Goal: Communication & Community: Ask a question

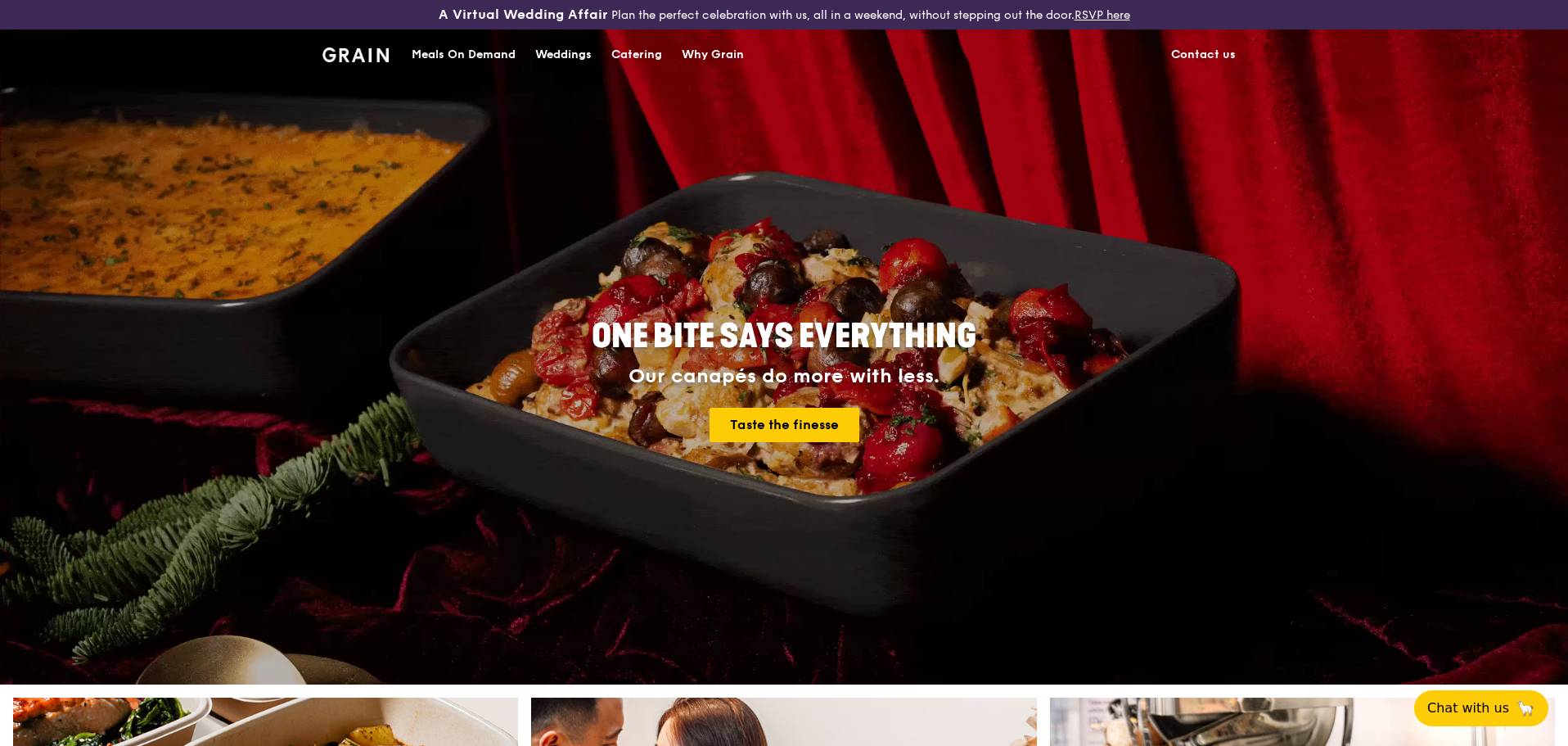
click at [1195, 60] on link "Contact us" at bounding box center [1203, 54] width 84 height 49
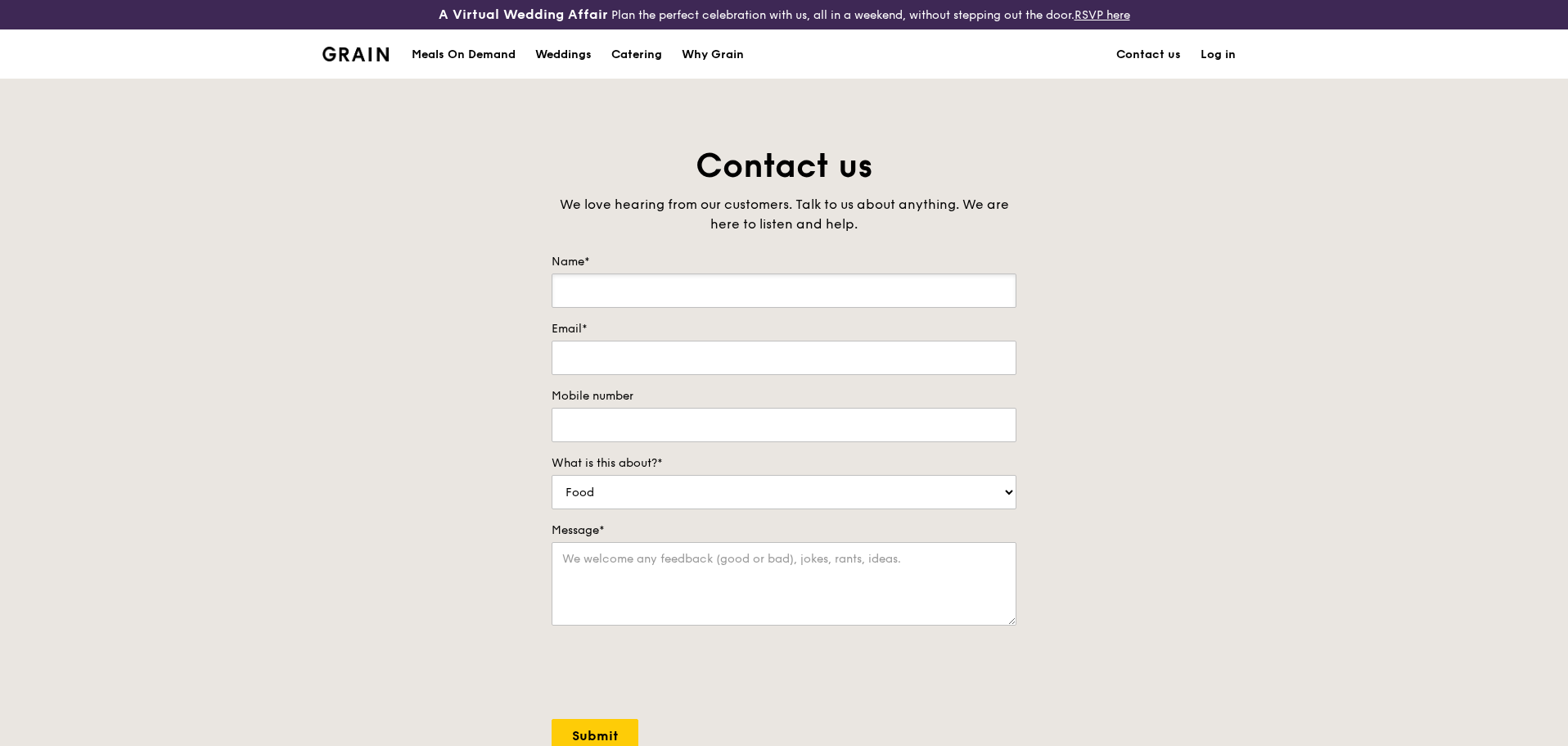
click at [673, 286] on input "Name*" at bounding box center [784, 290] width 465 height 34
click at [611, 286] on input "Name*" at bounding box center [784, 290] width 465 height 34
type input "[PERSON_NAME]"
type input "[PERSON_NAME][EMAIL_ADDRESS][PERSON_NAME][DOMAIN_NAME]"
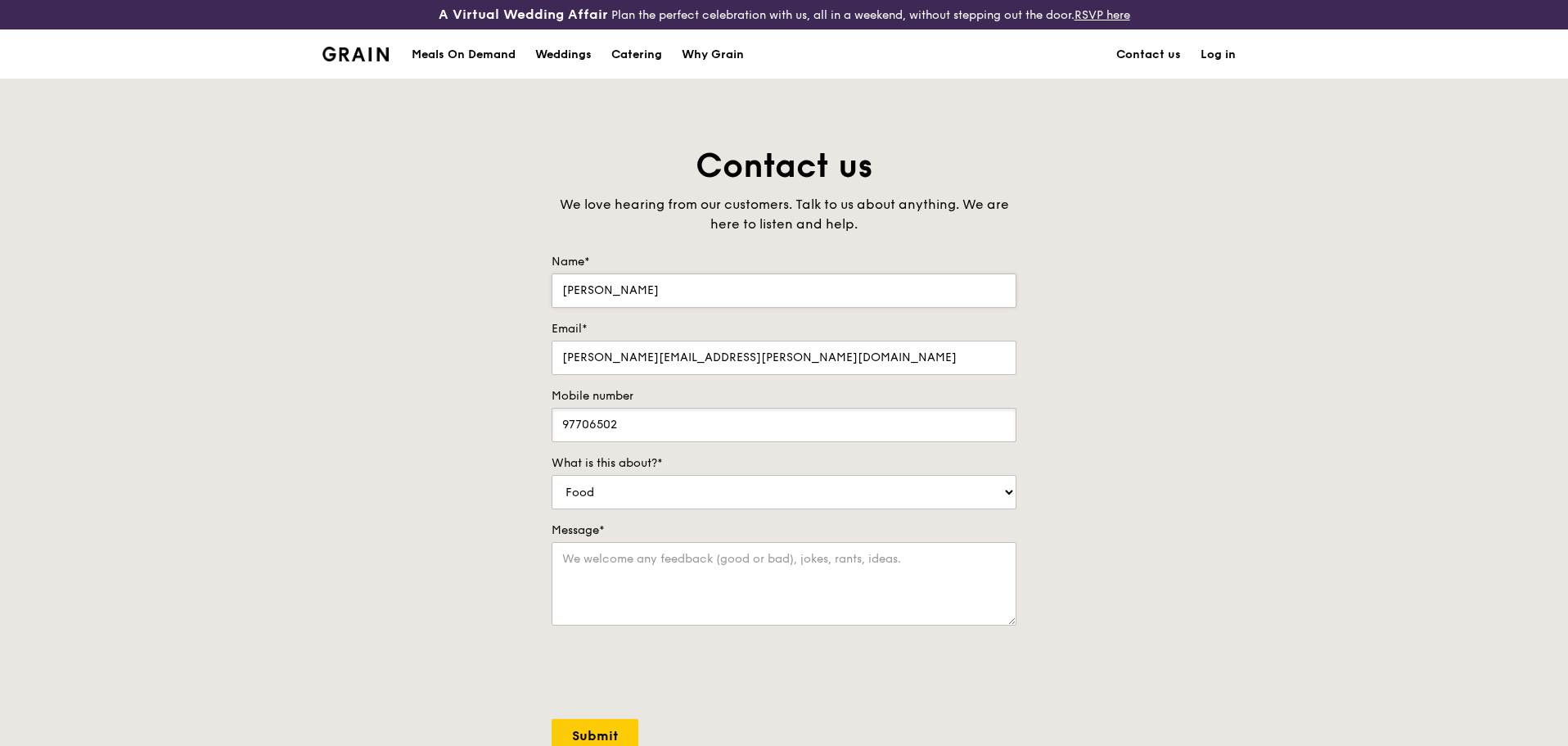
type input "97706502"
click at [699, 503] on select "Food Service Billing/Payment Catering Others" at bounding box center [784, 492] width 465 height 34
select select "Catering"
click at [552, 475] on select "Food Service Billing/Payment Catering Others" at bounding box center [784, 492] width 465 height 34
click at [624, 560] on textarea "Message*" at bounding box center [784, 583] width 465 height 83
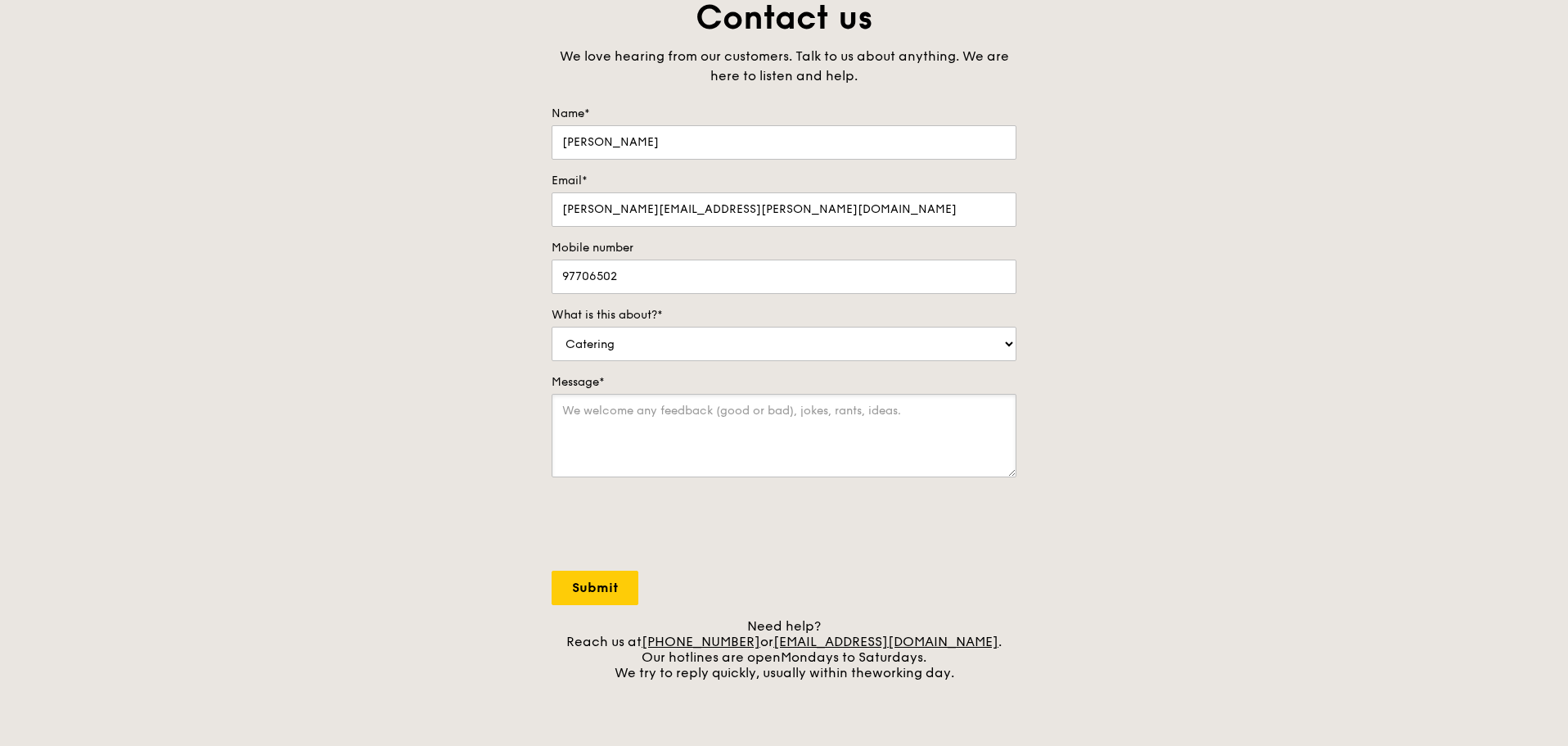
scroll to position [164, 0]
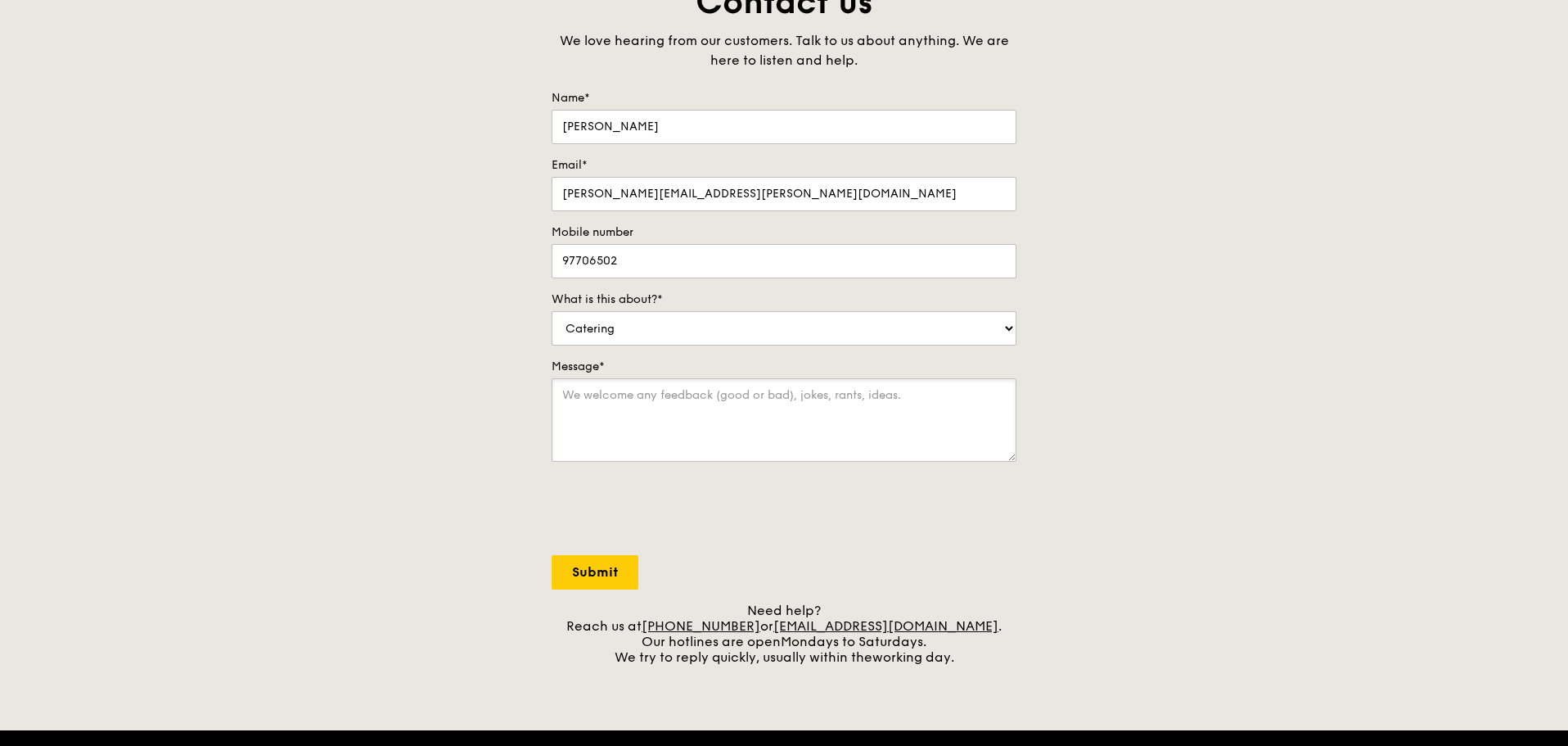
click at [647, 414] on textarea "Message*" at bounding box center [784, 419] width 465 height 83
paste textarea "Dear Sir / Madam, My company intends to host a Christmas Party on [DATE], 4 – 6…"
type textarea "Dear Sir / Madam, My company intends to host a Christmas Party on [DATE], 4 – 6…"
click at [593, 575] on input "Submit" at bounding box center [595, 572] width 87 height 34
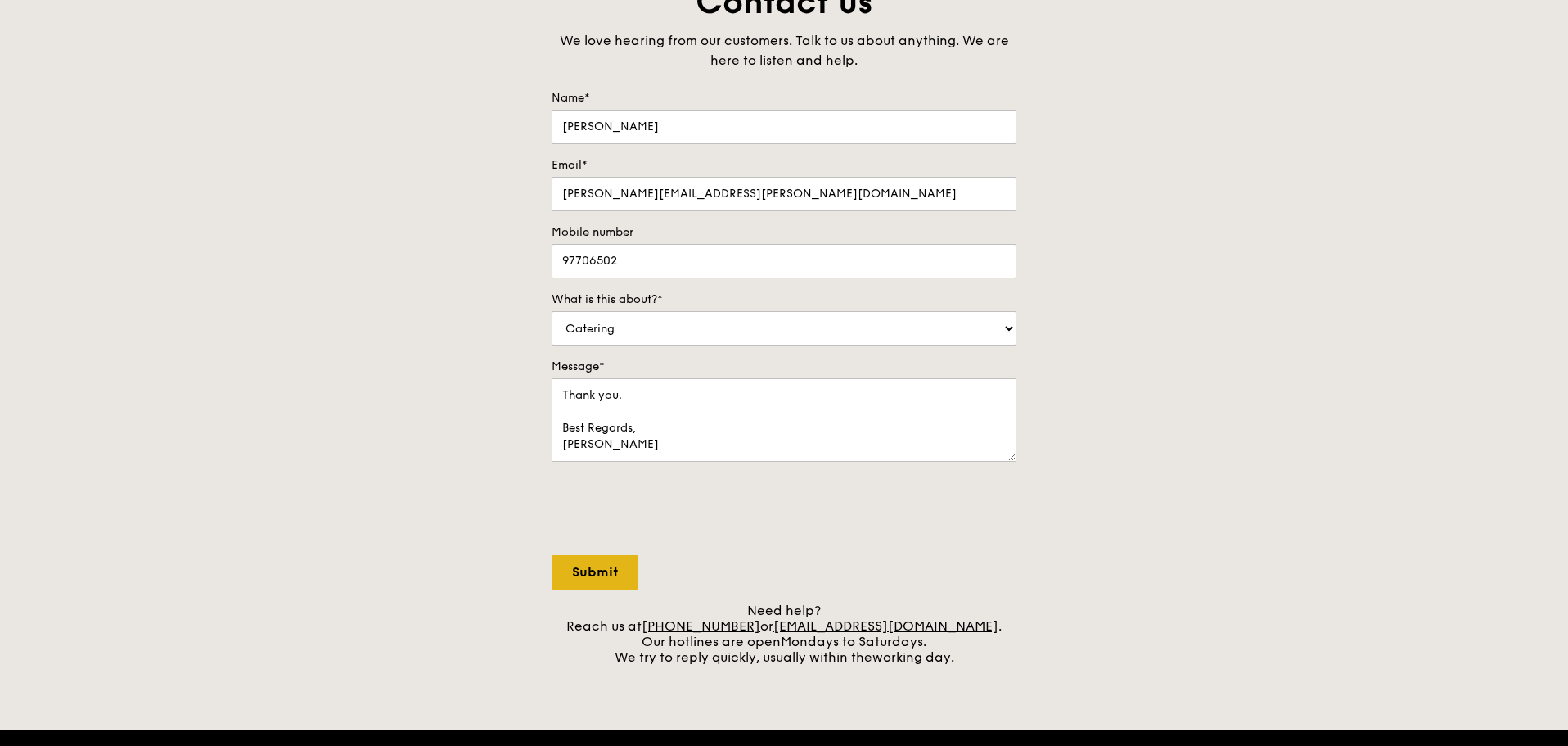
select select "Food"
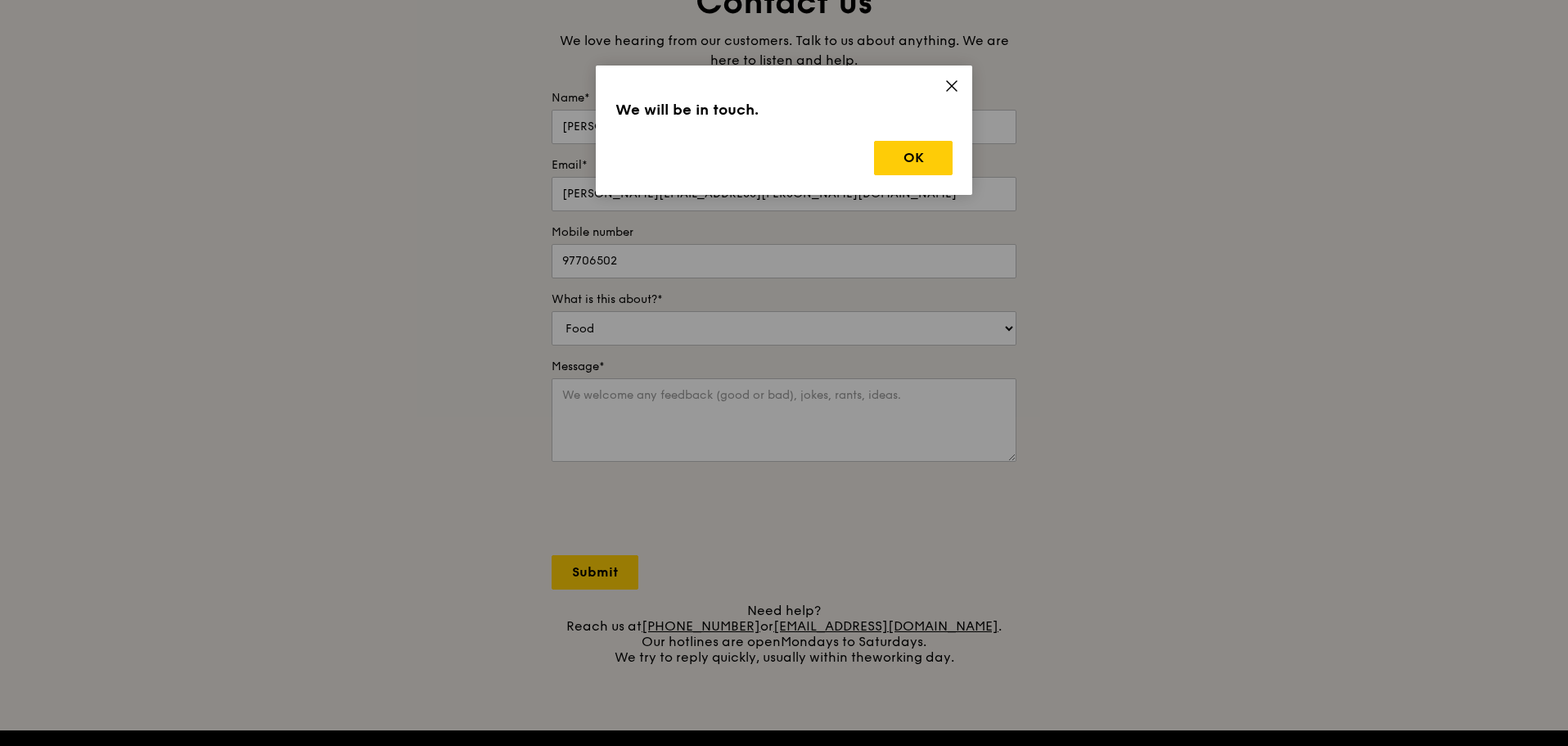
scroll to position [0, 0]
click at [928, 160] on button "OK" at bounding box center [913, 158] width 79 height 34
